Goal: Check status: Check status

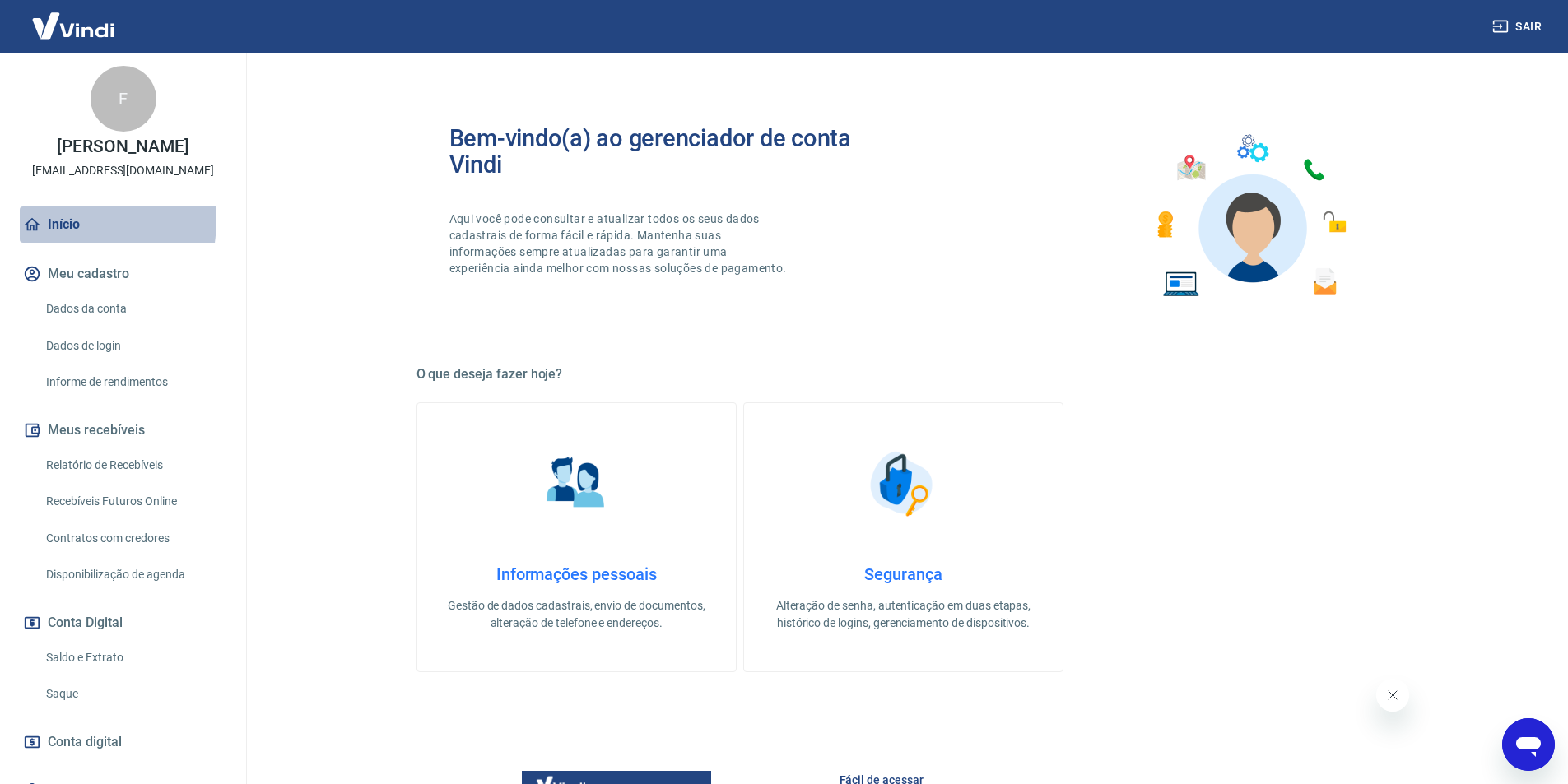
click at [73, 221] on link "Início" at bounding box center [123, 225] width 207 height 36
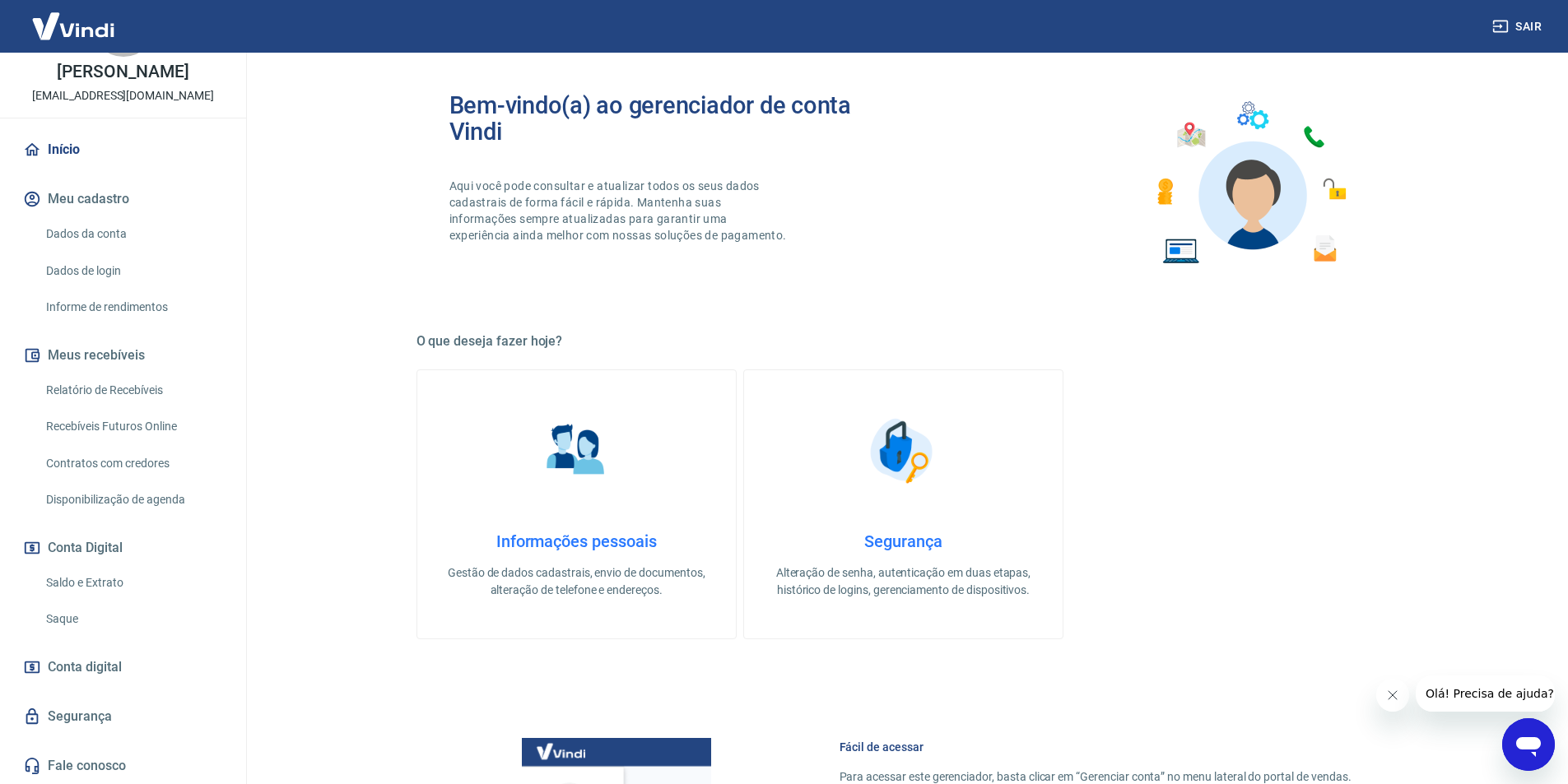
scroll to position [23, 0]
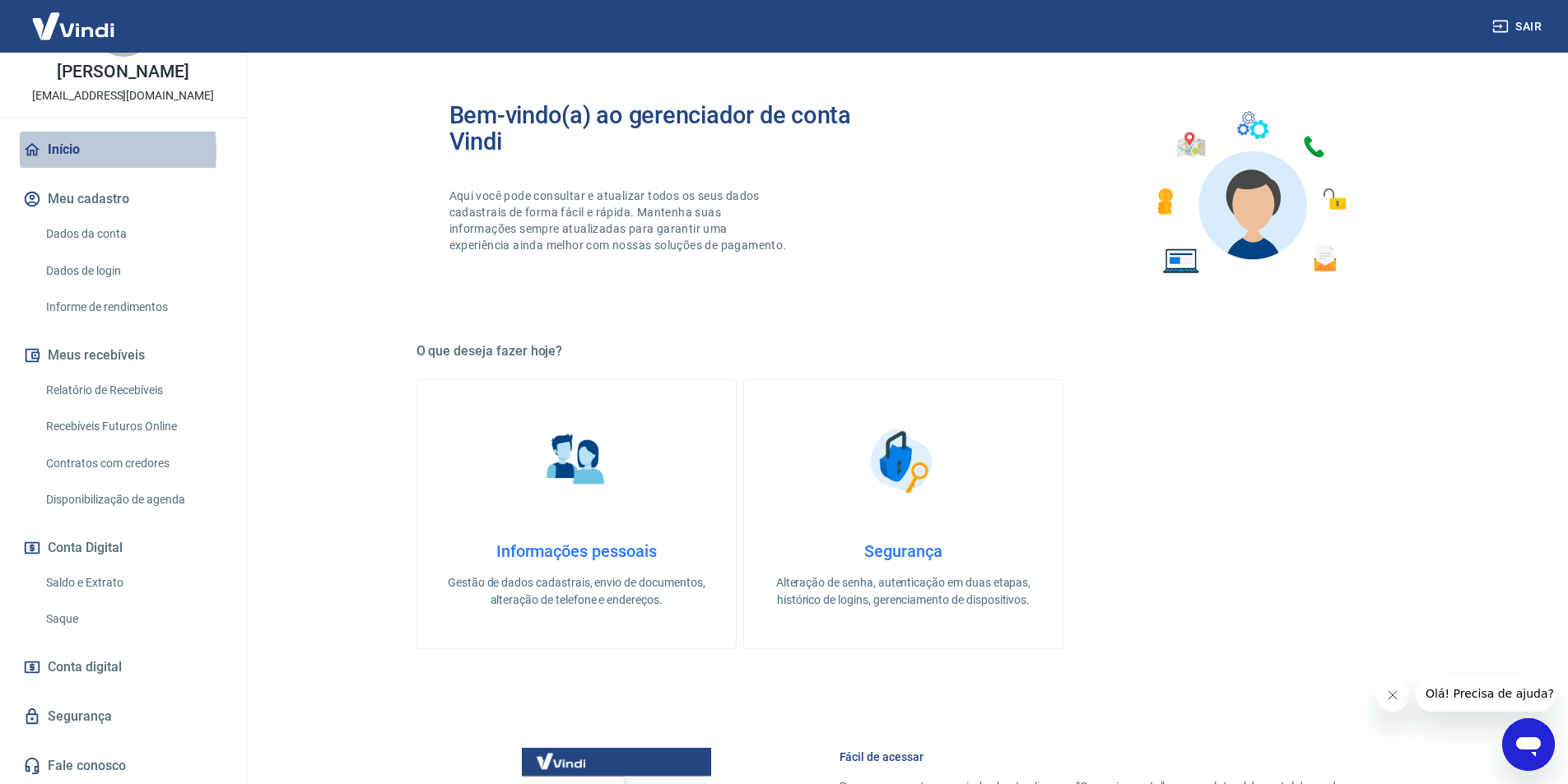
click at [58, 139] on link "Início" at bounding box center [123, 150] width 207 height 36
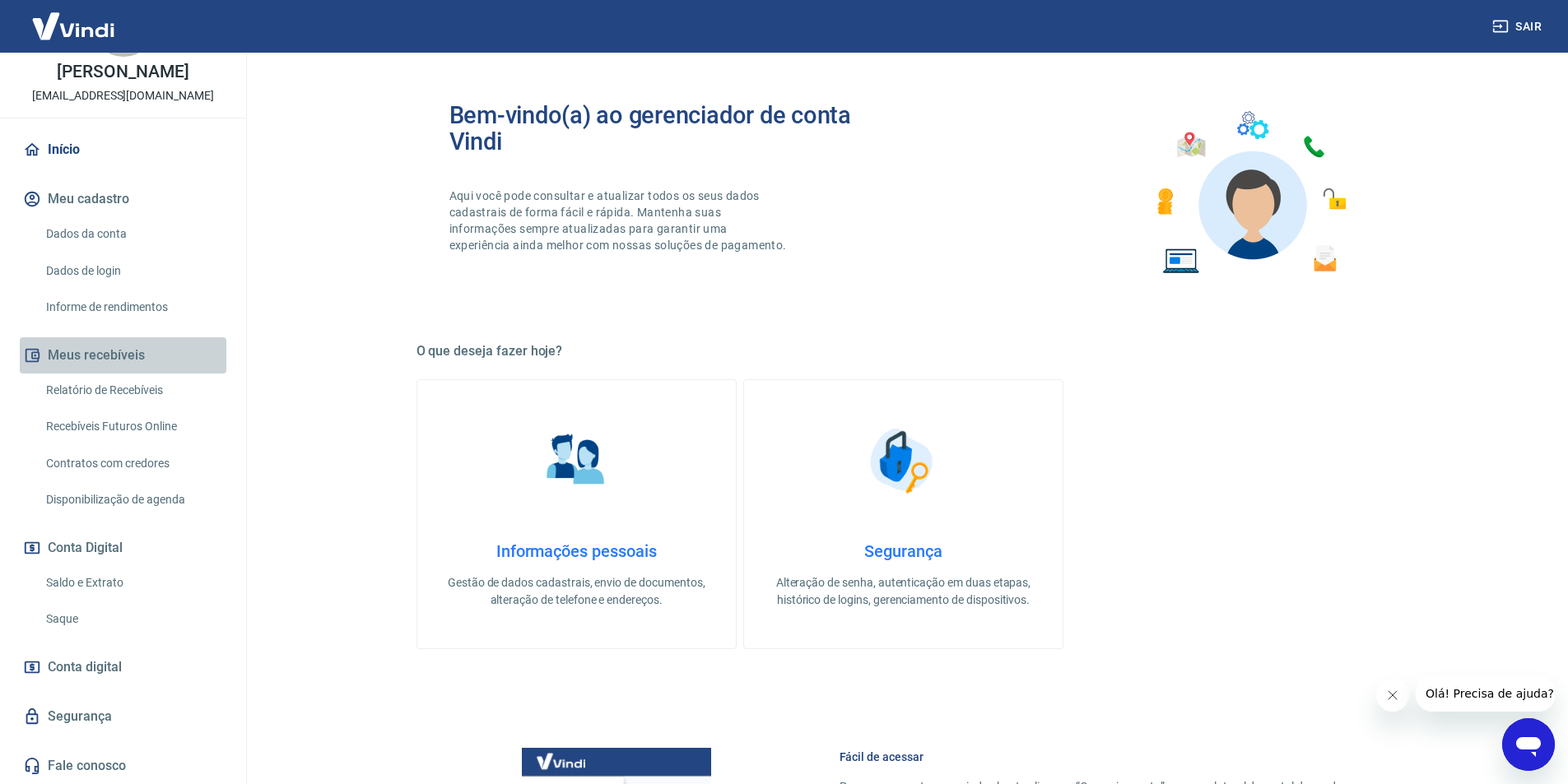
click at [133, 344] on button "Meus recebíveis" at bounding box center [123, 356] width 207 height 36
click at [81, 24] on img at bounding box center [73, 26] width 107 height 50
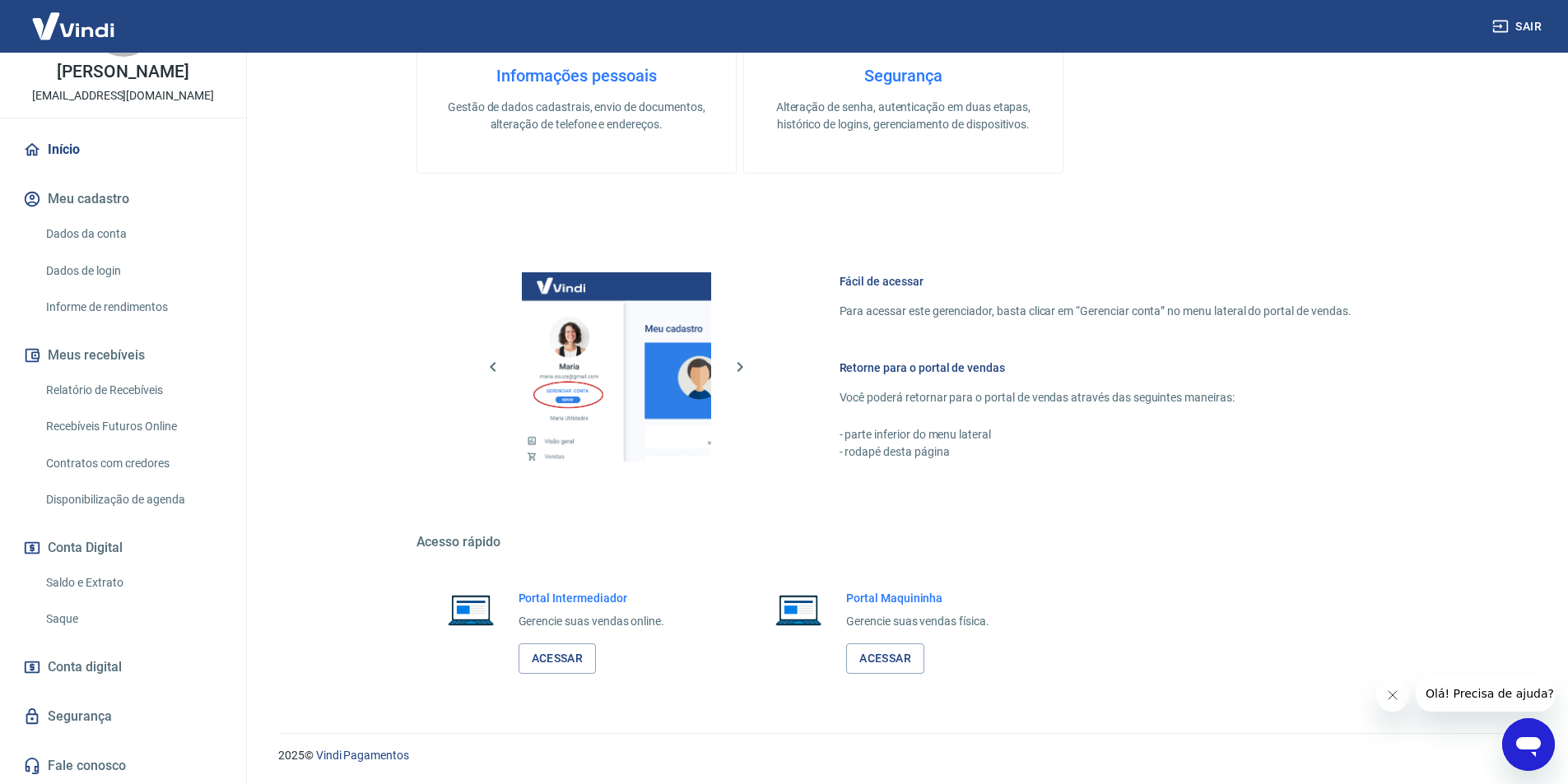
scroll to position [517, 0]
click at [93, 550] on button "Conta Digital" at bounding box center [123, 548] width 207 height 36
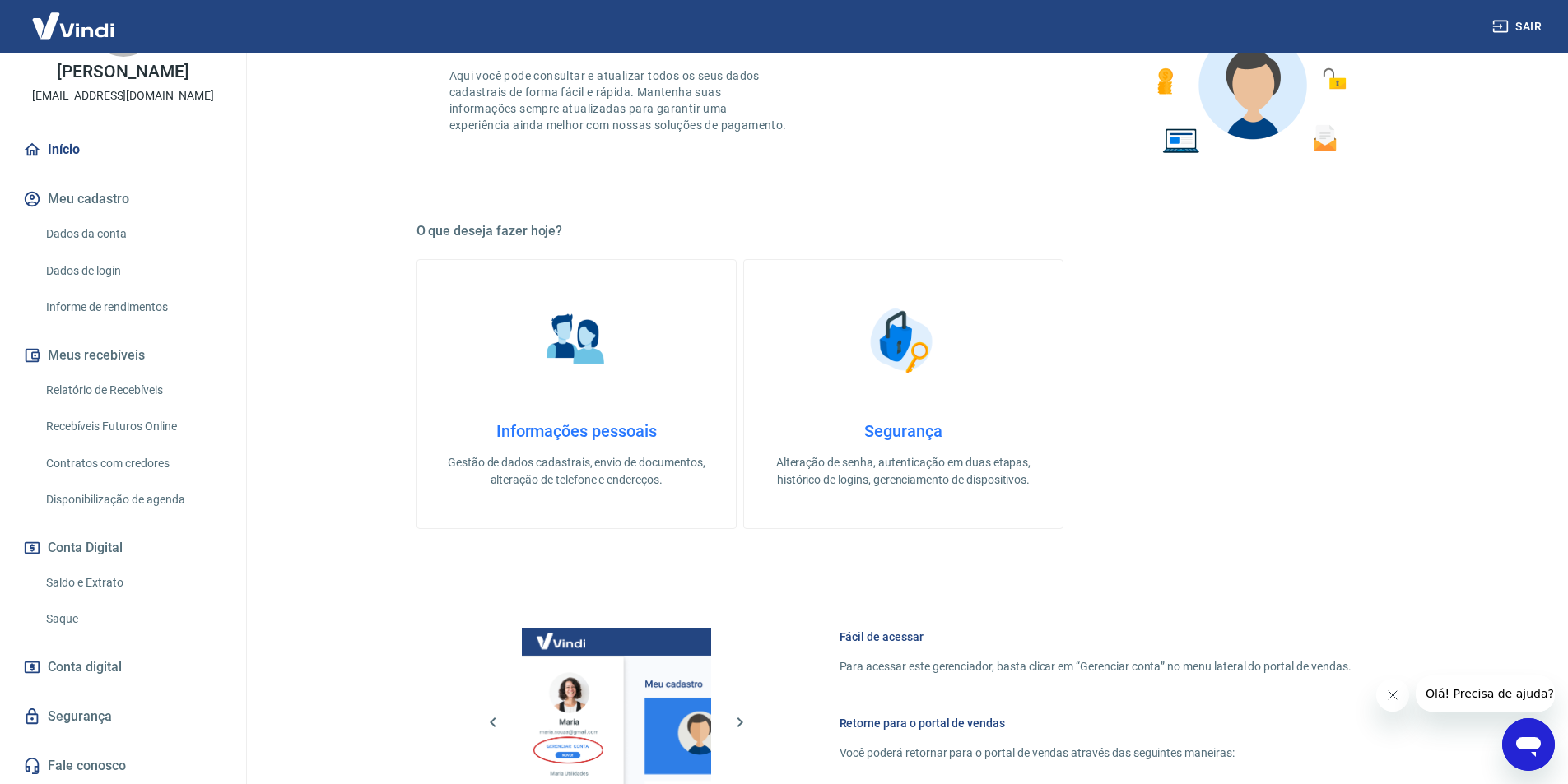
scroll to position [434, 0]
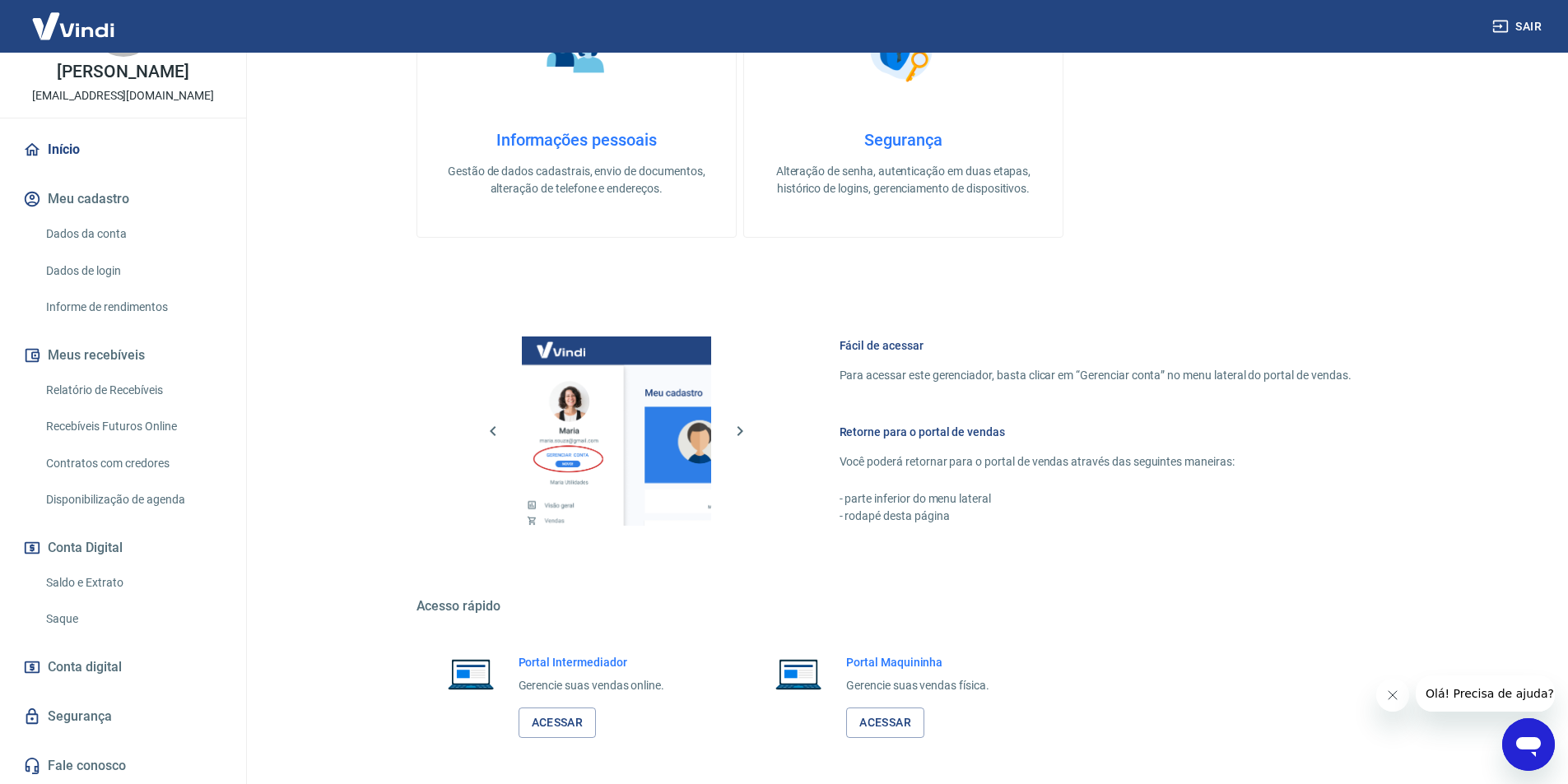
click at [91, 542] on button "Conta Digital" at bounding box center [123, 548] width 207 height 36
click at [85, 582] on link "Saldo e Extrato" at bounding box center [132, 583] width 187 height 34
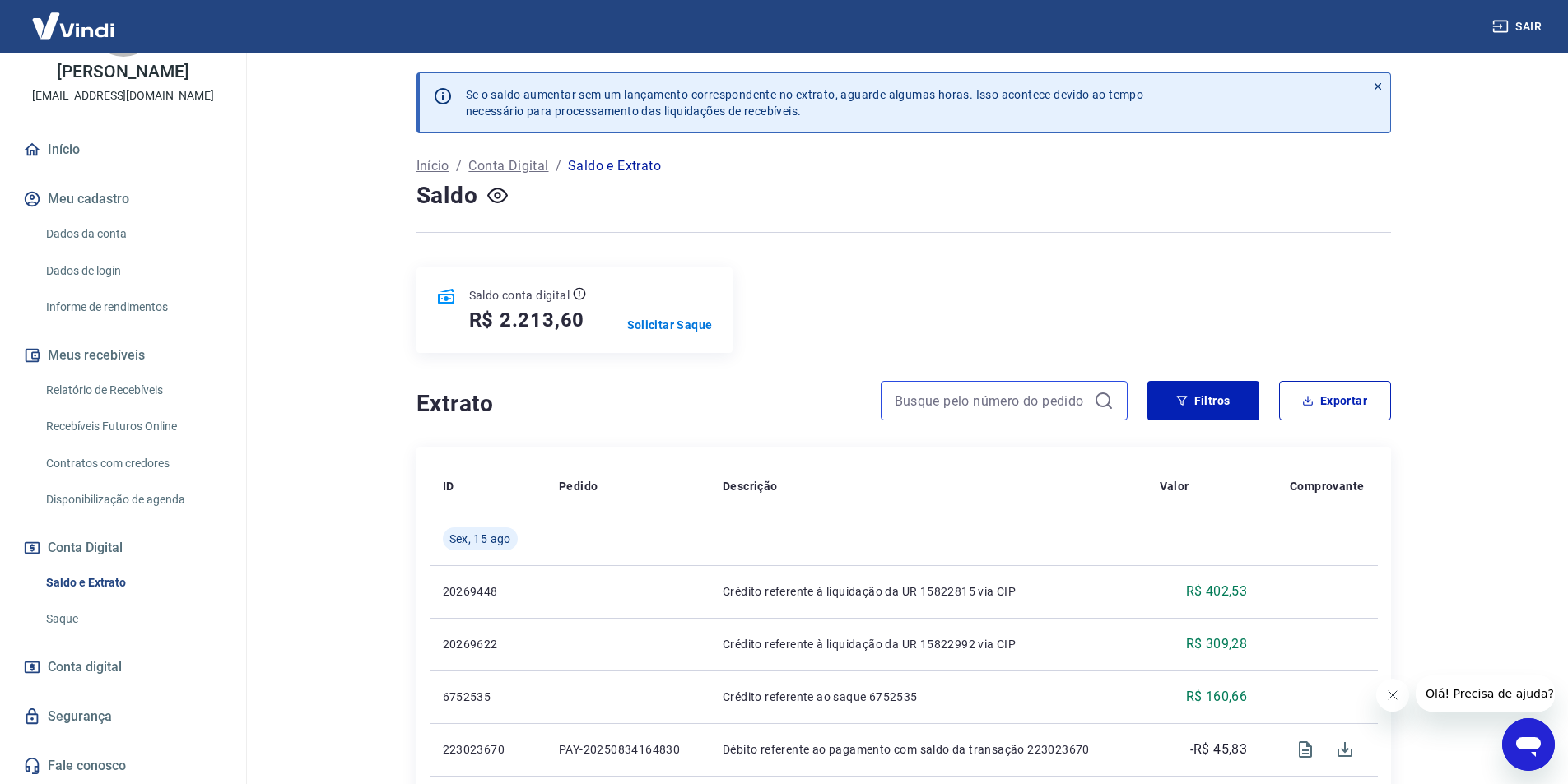
click at [1002, 401] on input at bounding box center [991, 400] width 193 height 24
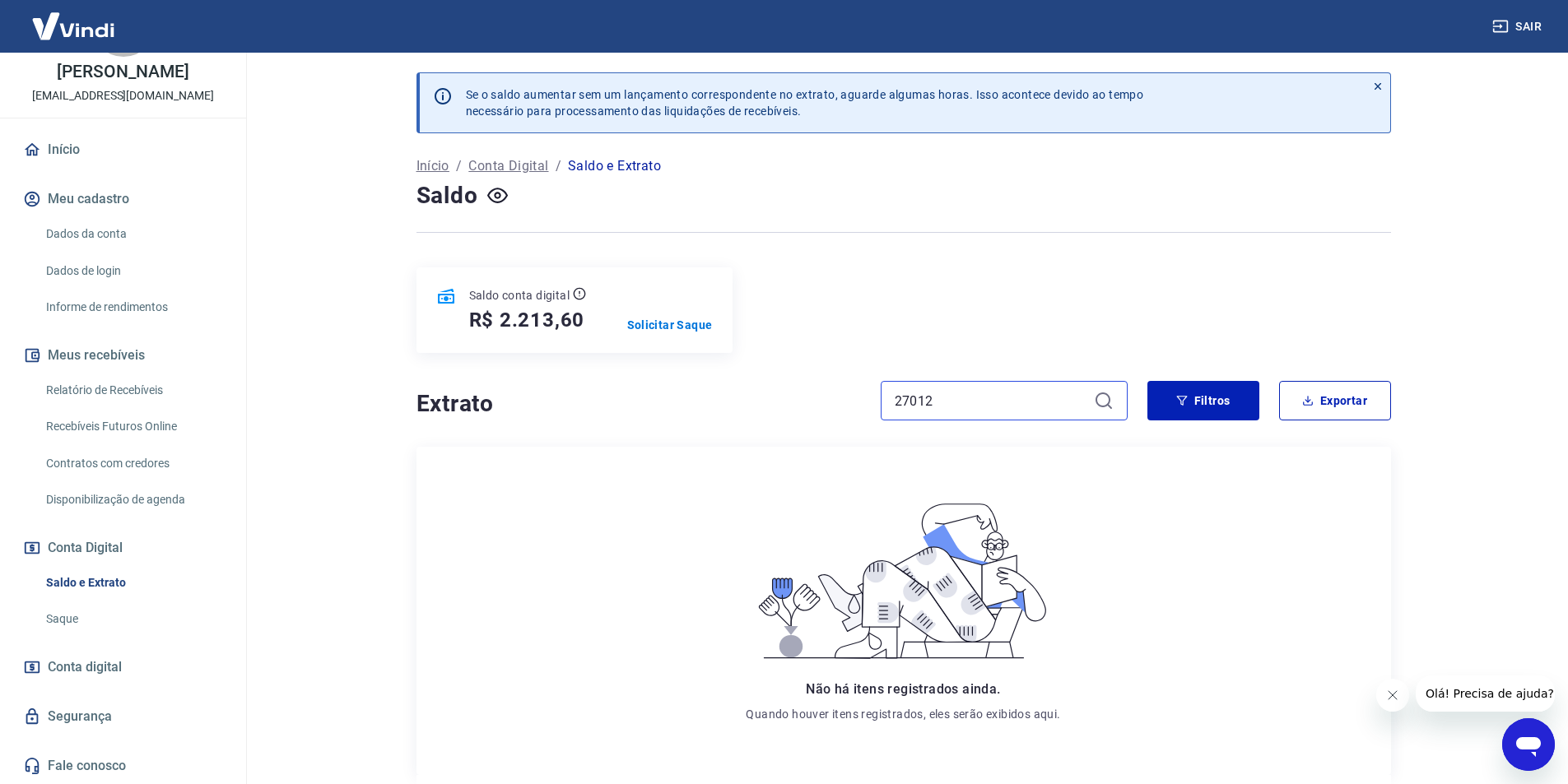
type input "27012"
click at [56, 19] on img at bounding box center [73, 26] width 107 height 50
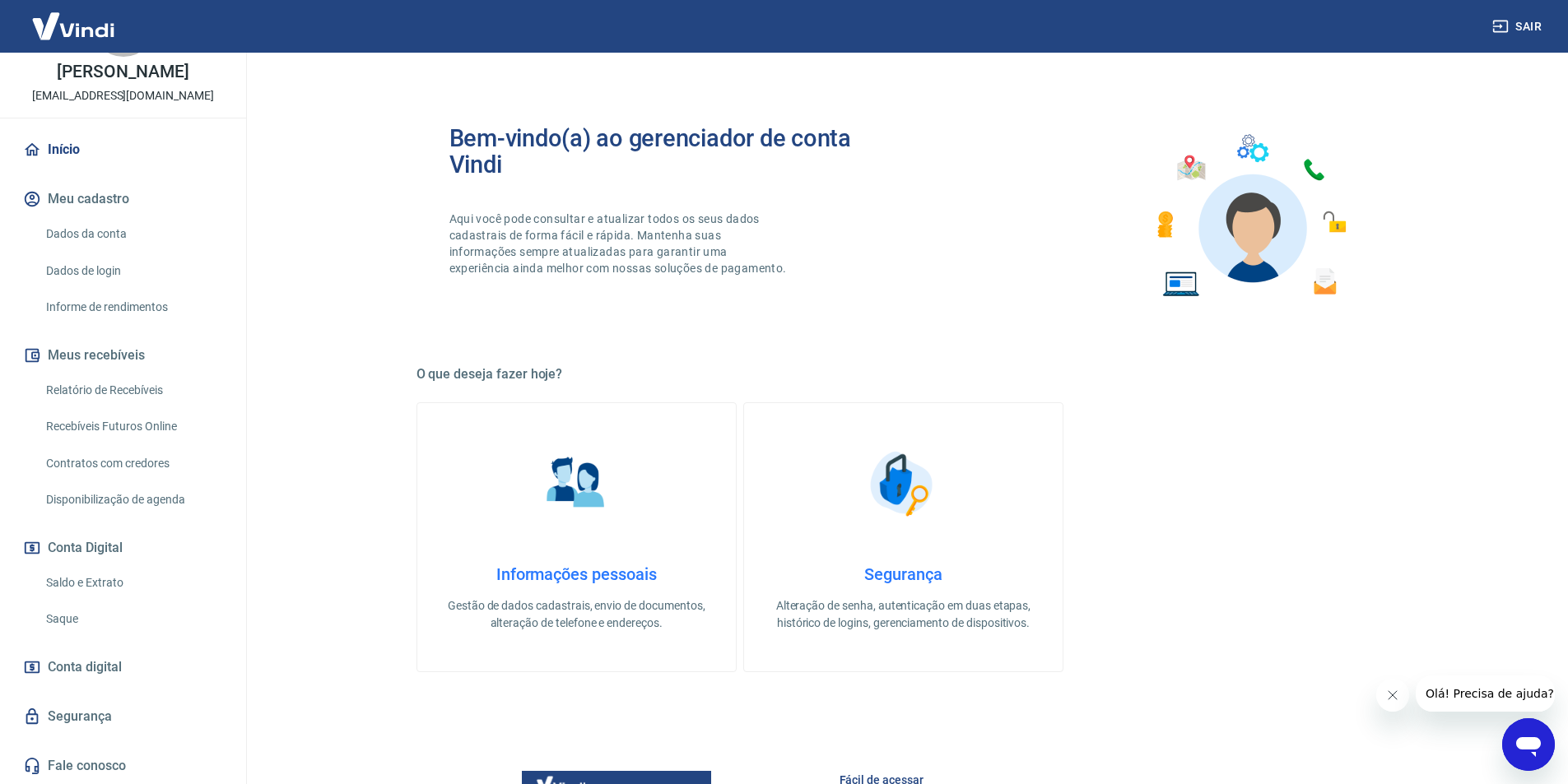
click at [87, 575] on link "Saldo e Extrato" at bounding box center [132, 583] width 187 height 34
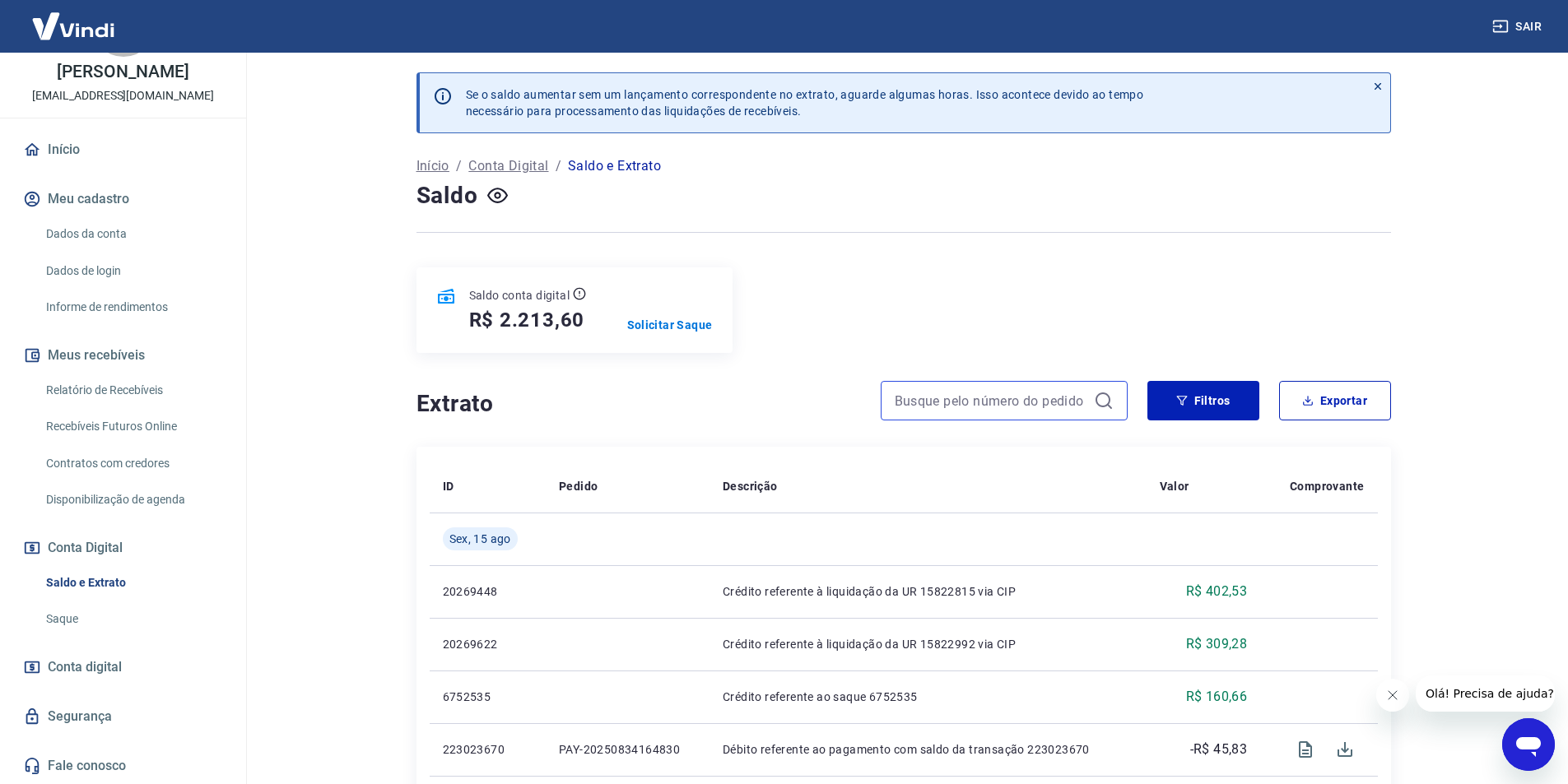
click at [927, 401] on input at bounding box center [991, 400] width 193 height 24
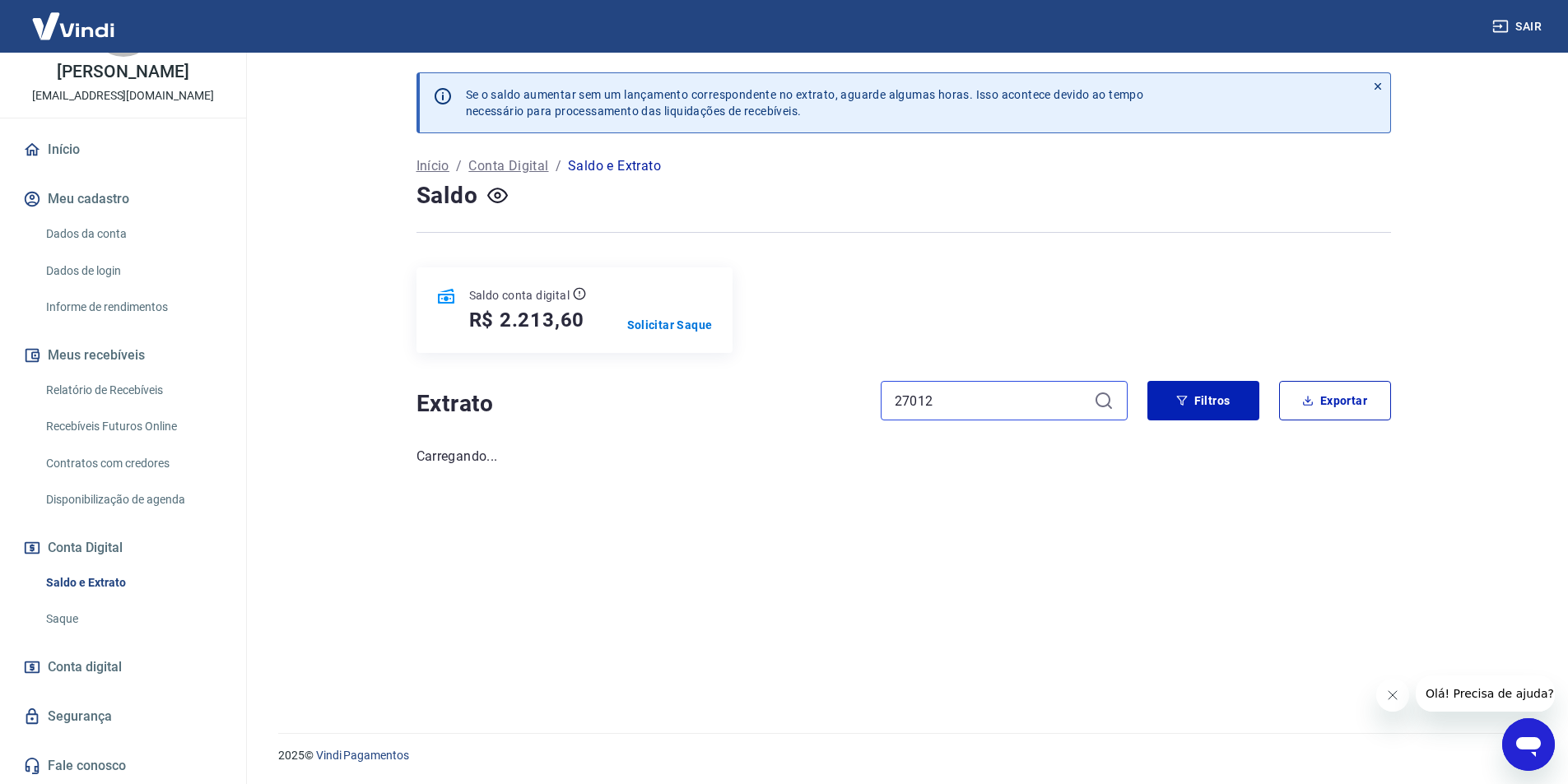
type input "27012"
click at [1108, 398] on icon at bounding box center [1109, 400] width 20 height 20
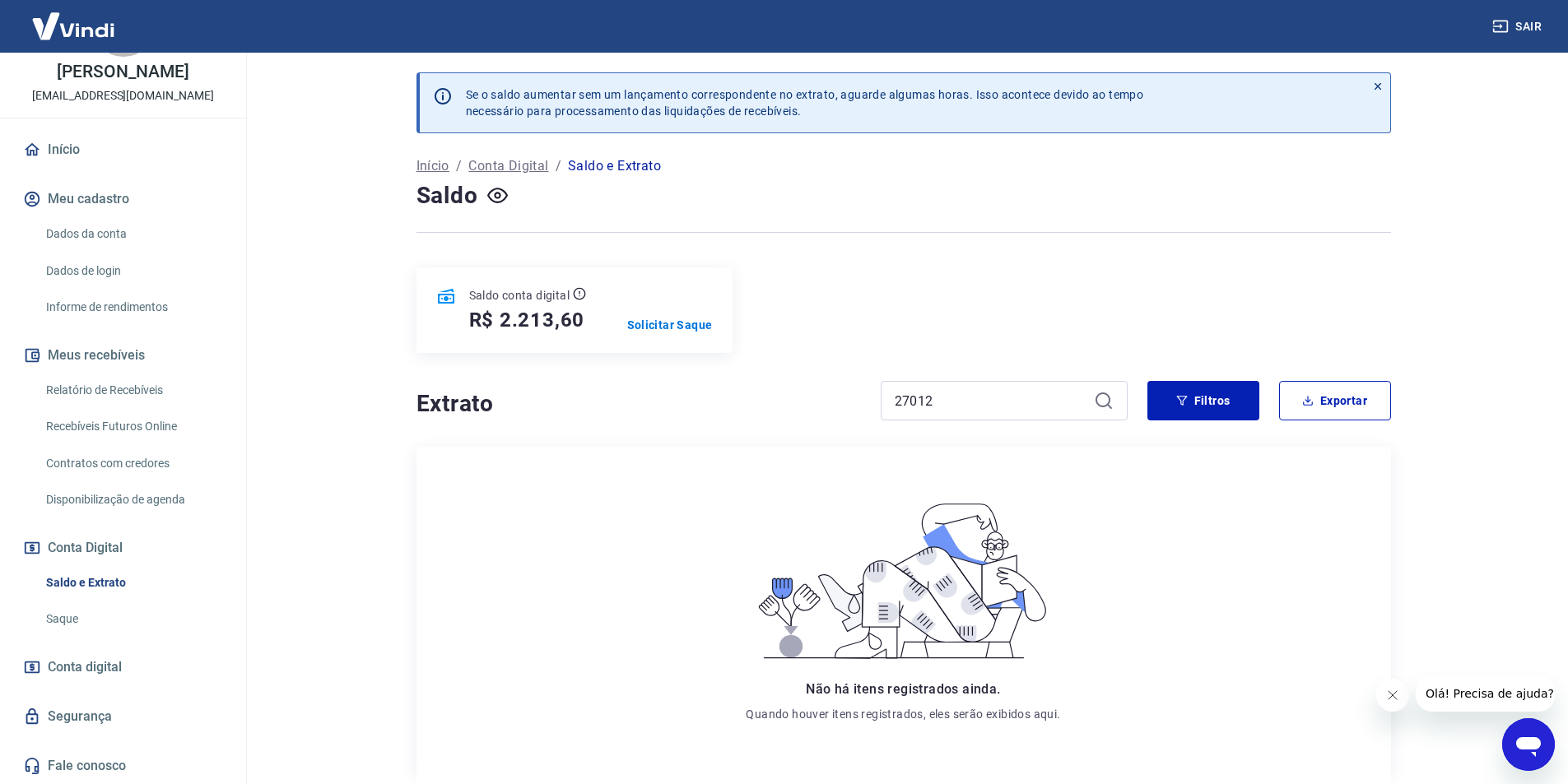
click at [1525, 29] on button "Sair" at bounding box center [1518, 26] width 59 height 30
